Goal: Task Accomplishment & Management: Complete application form

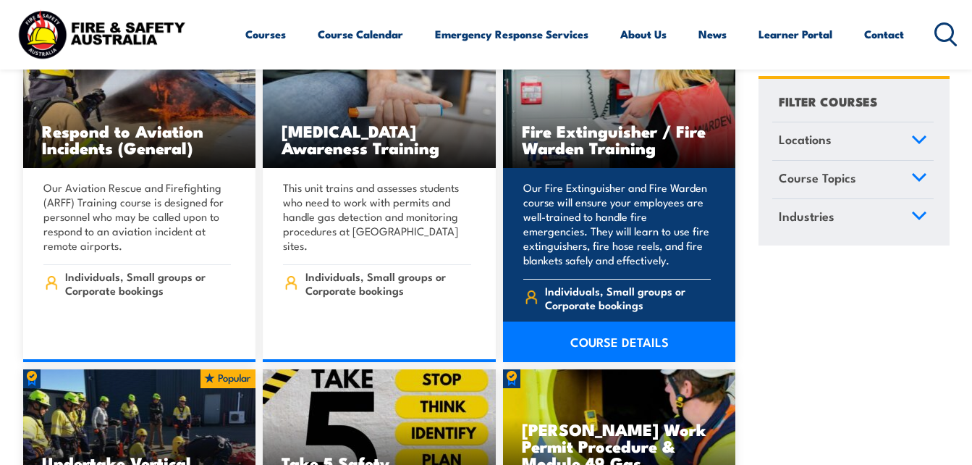
scroll to position [5138, 0]
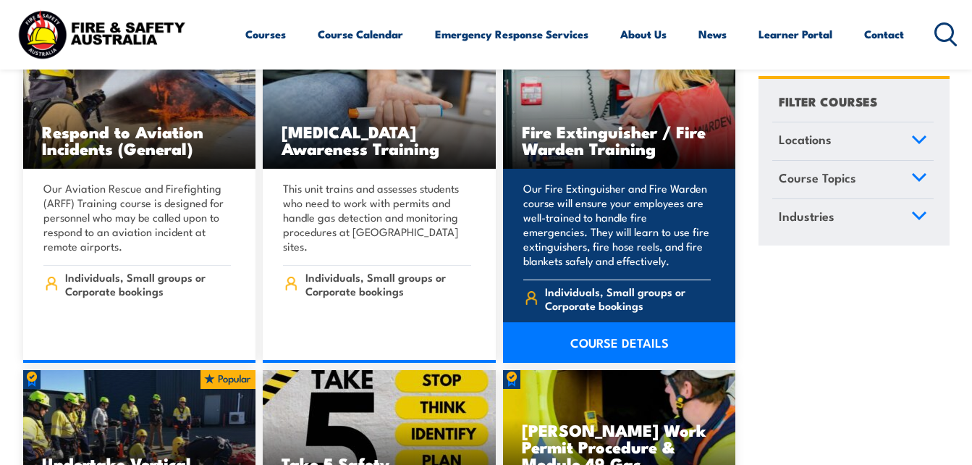
click at [611, 322] on link "COURSE DETAILS" at bounding box center [619, 342] width 233 height 41
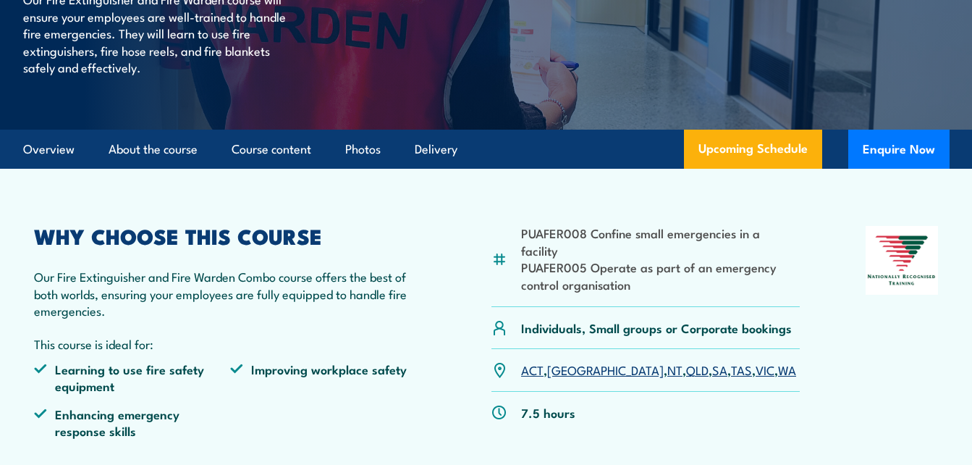
scroll to position [289, 0]
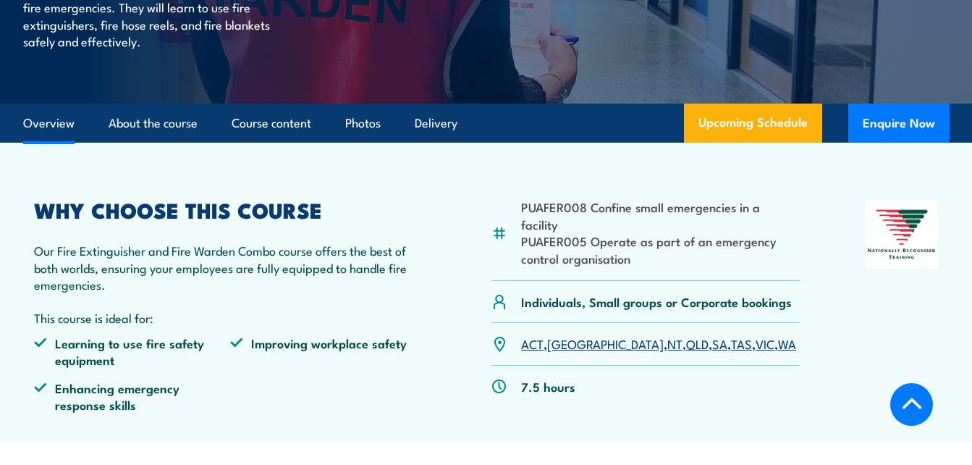
click at [686, 334] on link "QLD" at bounding box center [697, 342] width 22 height 17
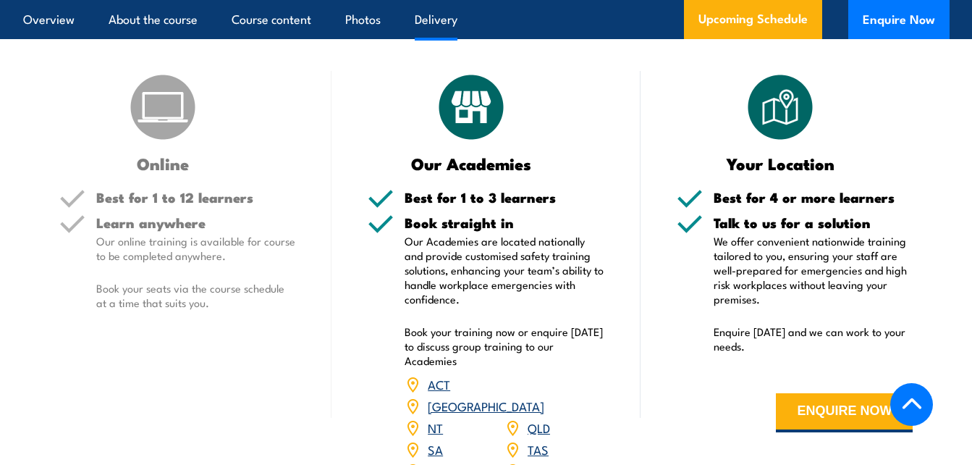
scroll to position [1816, 0]
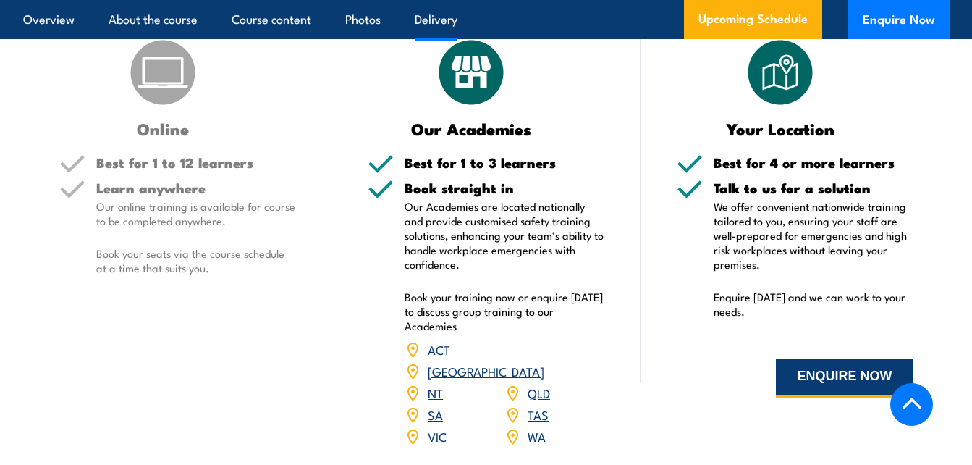
click at [836, 375] on button "ENQUIRE NOW" at bounding box center [844, 377] width 137 height 39
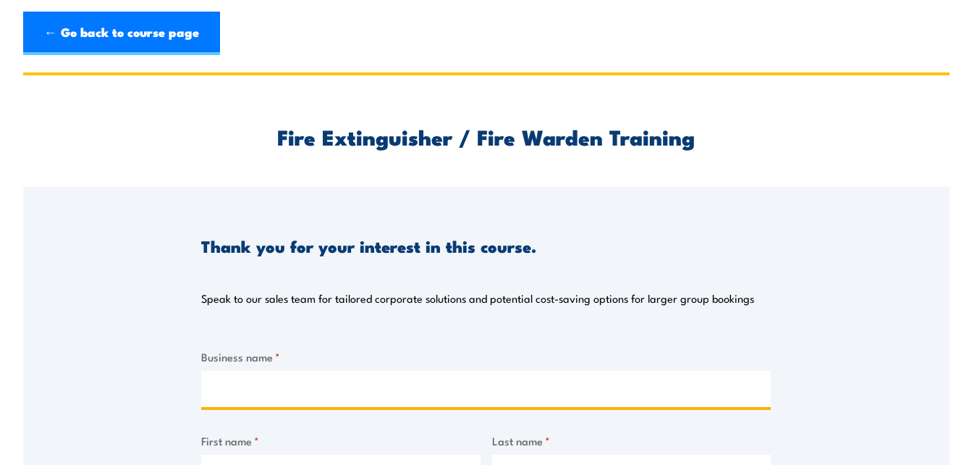
click at [266, 397] on input "Business name *" at bounding box center [485, 388] width 569 height 36
type input "Early Education Holdings Pty Ltd"
type input "[PERSON_NAME]"
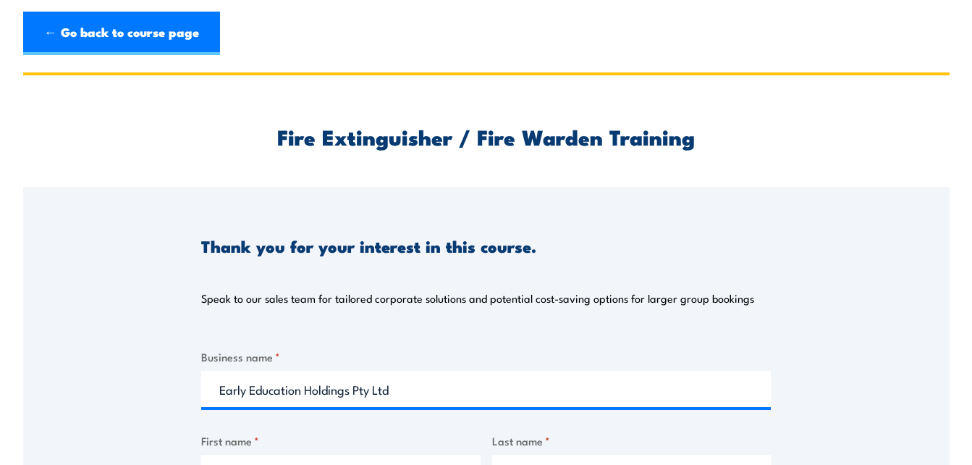
type input "[PERSON_NAME]"
type input "[PERSON_NAME][EMAIL_ADDRESS][DOMAIN_NAME]"
type input "0413695780"
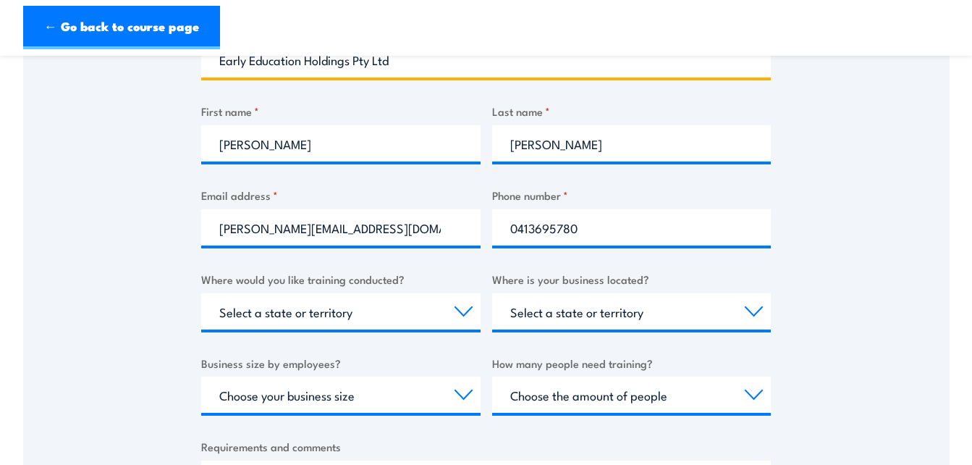
scroll to position [362, 0]
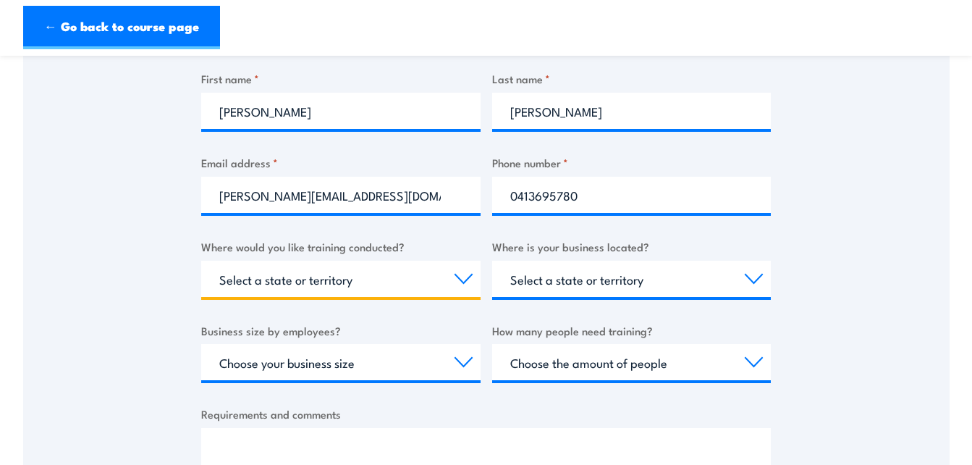
click at [395, 281] on select "Select a state or territory Nationally - multiple locations [GEOGRAPHIC_DATA] […" at bounding box center [340, 278] width 279 height 36
select select "QLD"
click at [201, 260] on select "Select a state or territory Nationally - multiple locations [GEOGRAPHIC_DATA] […" at bounding box center [340, 278] width 279 height 36
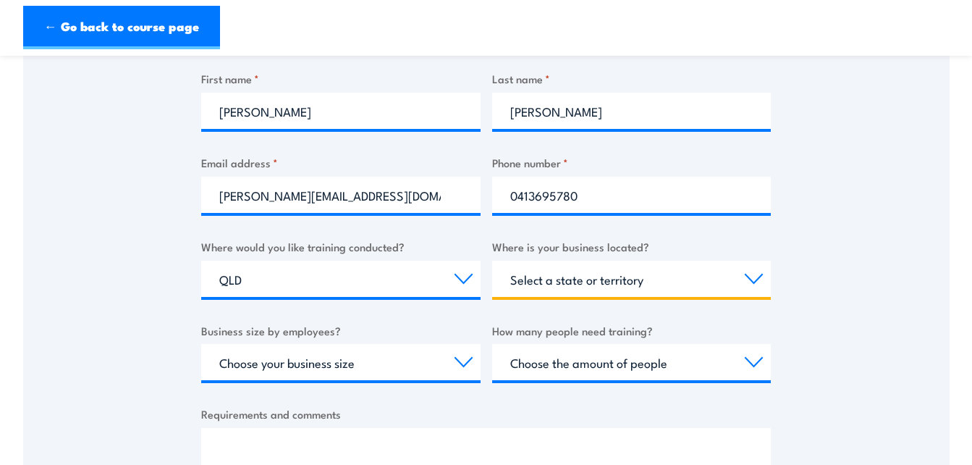
click at [570, 280] on select "Select a state or territory [GEOGRAPHIC_DATA] [GEOGRAPHIC_DATA] [GEOGRAPHIC_DAT…" at bounding box center [631, 278] width 279 height 36
select select "QLD"
click at [492, 260] on select "Select a state or territory [GEOGRAPHIC_DATA] [GEOGRAPHIC_DATA] [GEOGRAPHIC_DAT…" at bounding box center [631, 278] width 279 height 36
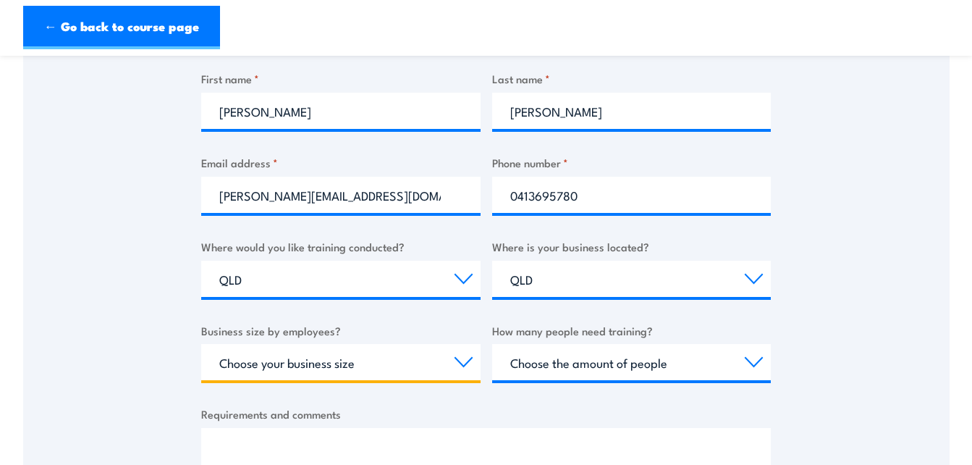
click at [398, 365] on select "Choose your business size 1 to 19 20 to 199 200+" at bounding box center [340, 362] width 279 height 36
select select "20 to 199"
click at [201, 344] on select "Choose your business size 1 to 19 20 to 199 200+" at bounding box center [340, 362] width 279 height 36
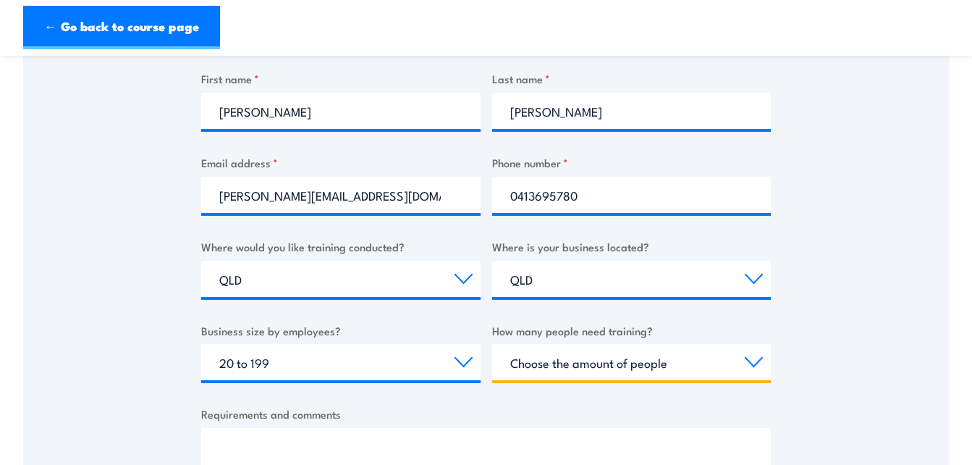
click at [645, 361] on select "Choose the amount of people 1 to 4 5 to 19 20+" at bounding box center [631, 362] width 279 height 36
select select "20+"
click at [492, 344] on select "Choose the amount of people 1 to 4 5 to 19 20+" at bounding box center [631, 362] width 279 height 36
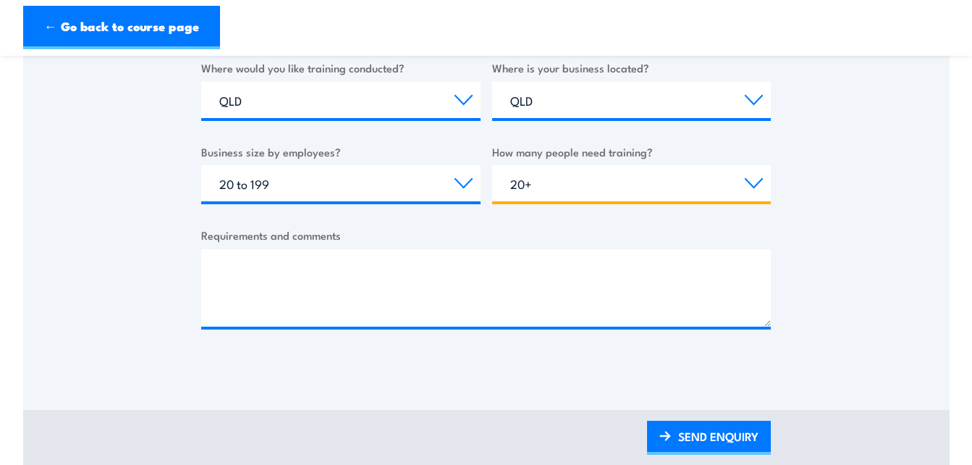
scroll to position [579, 0]
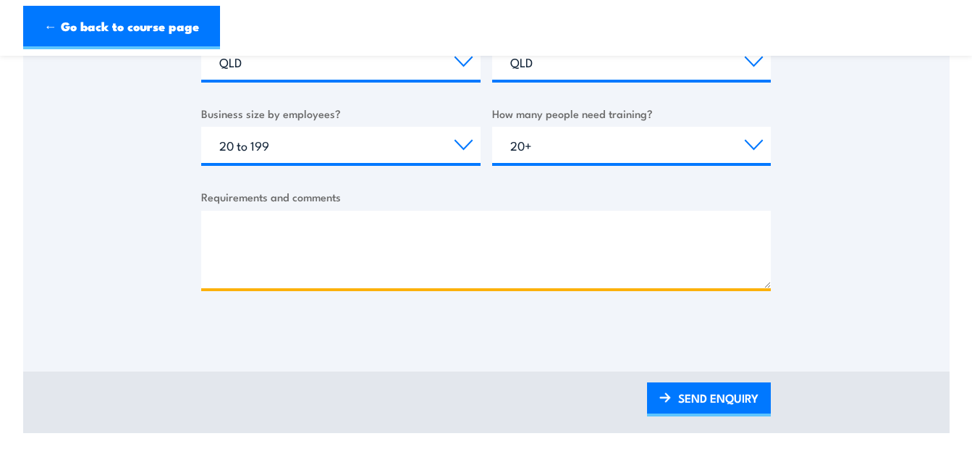
click at [237, 224] on textarea "Requirements and comments" at bounding box center [485, 249] width 569 height 77
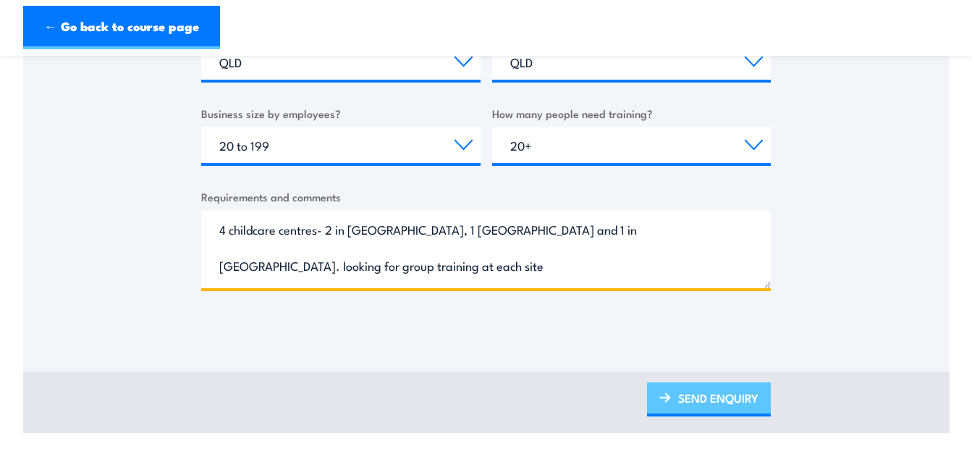
type textarea "4 childcare centres- 2 in [GEOGRAPHIC_DATA], 1 [GEOGRAPHIC_DATA] and 1 in [GEOG…"
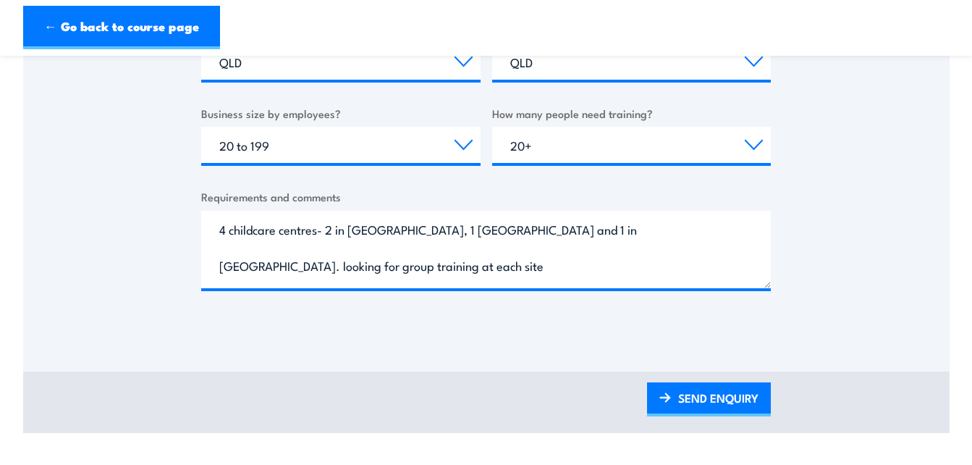
drag, startPoint x: 740, startPoint y: 399, endPoint x: 742, endPoint y: 342, distance: 57.9
click at [740, 399] on link "SEND ENQUIRY" at bounding box center [709, 399] width 124 height 34
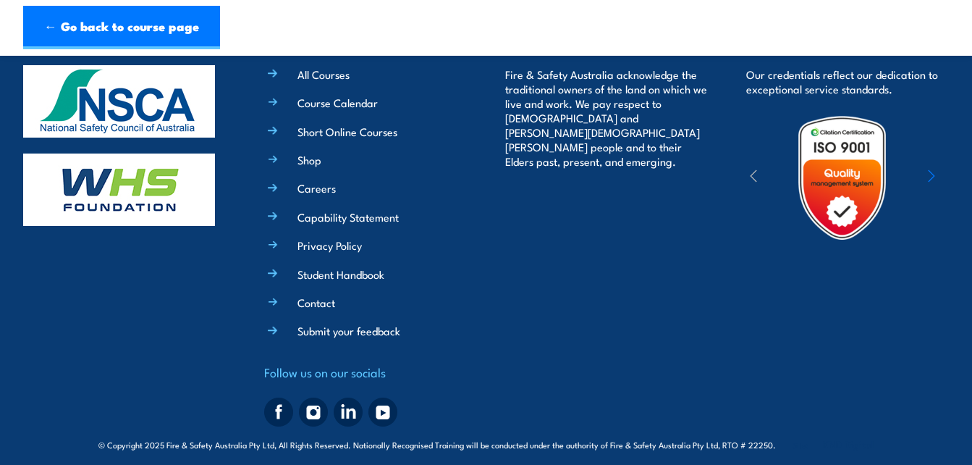
scroll to position [0, 0]
click at [370, 130] on link "Short Online Courses" at bounding box center [347, 131] width 100 height 15
